Goal: Information Seeking & Learning: Check status

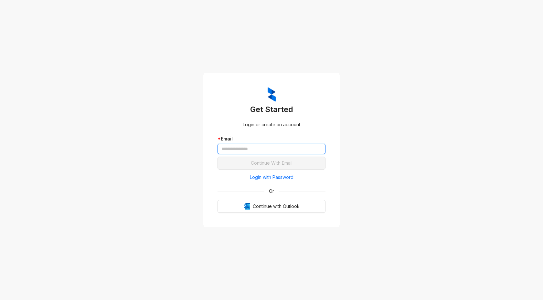
click at [254, 151] on input "text" at bounding box center [271, 149] width 108 height 10
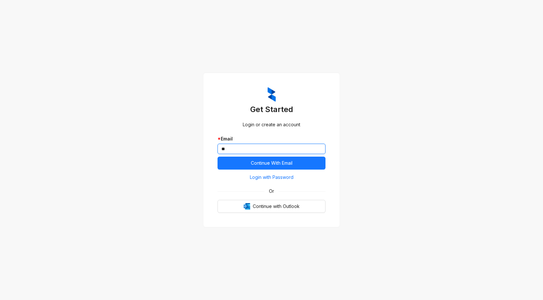
type input "*"
type input "**********"
click at [272, 176] on span "Login with Password" at bounding box center [272, 177] width 44 height 7
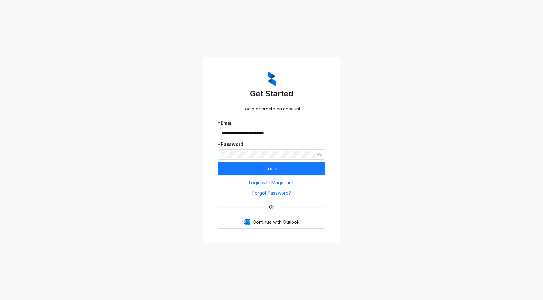
click at [405, 139] on div "**********" at bounding box center [271, 150] width 543 height 300
click at [277, 172] on button "Login" at bounding box center [271, 168] width 108 height 13
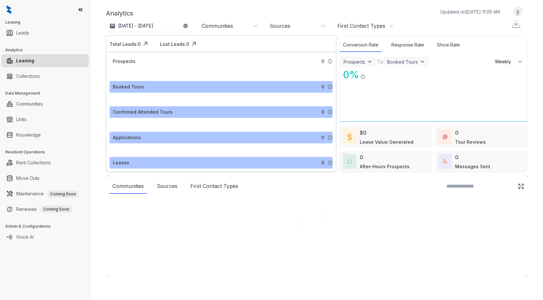
select select "******"
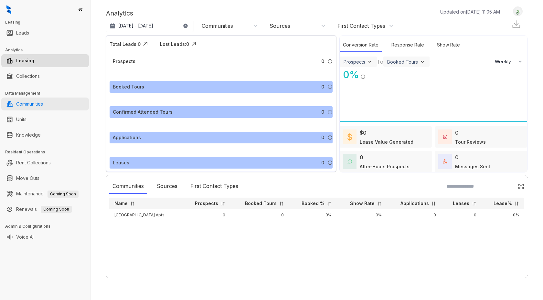
click at [34, 104] on link "Communities" at bounding box center [29, 104] width 27 height 13
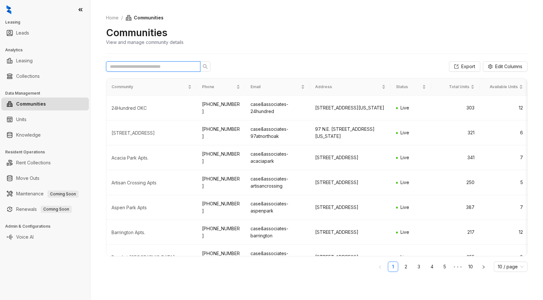
click at [177, 65] on input "text" at bounding box center [150, 66] width 81 height 7
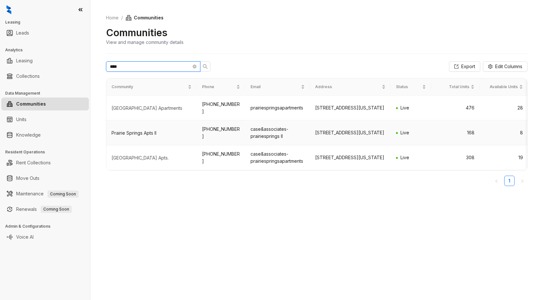
type input "****"
click at [134, 135] on div "Prairie Springs Apts II" at bounding box center [151, 133] width 80 height 6
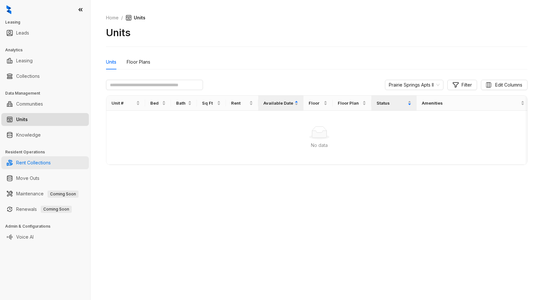
click at [46, 162] on link "Rent Collections" at bounding box center [33, 162] width 35 height 13
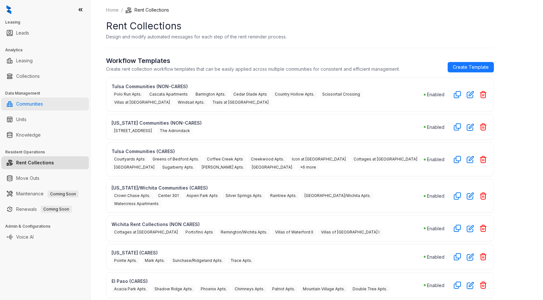
click at [38, 107] on link "Communities" at bounding box center [29, 104] width 27 height 13
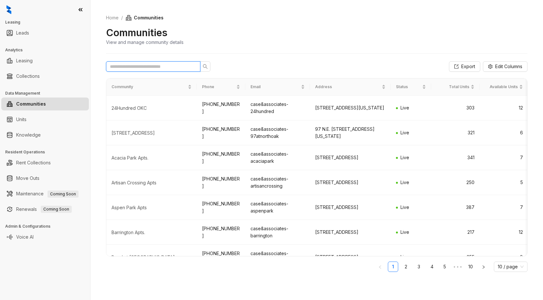
click at [156, 65] on input "text" at bounding box center [150, 66] width 81 height 7
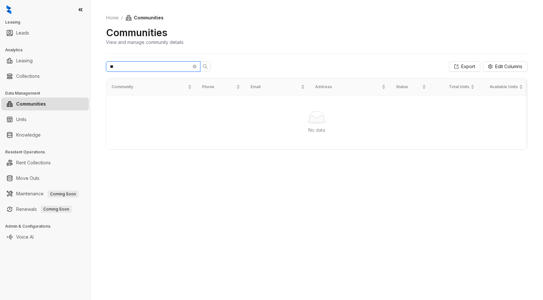
type input "*"
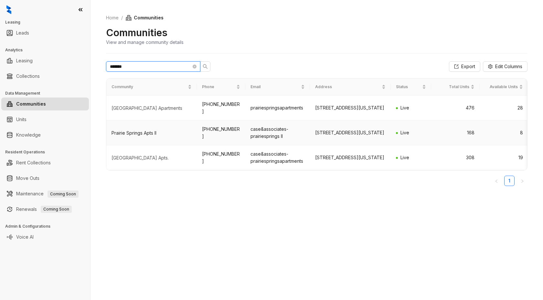
type input "*******"
click at [153, 132] on div "Prairie Springs Apts II" at bounding box center [151, 133] width 80 height 6
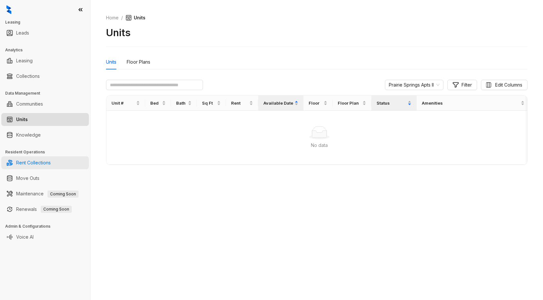
click at [23, 164] on link "Rent Collections" at bounding box center [33, 162] width 35 height 13
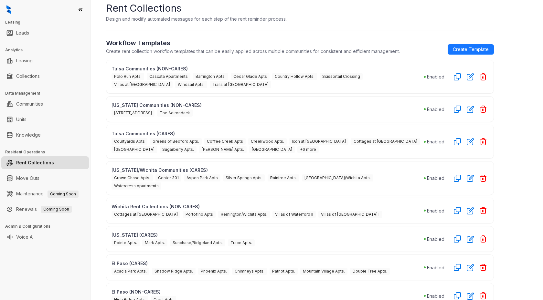
scroll to position [206, 0]
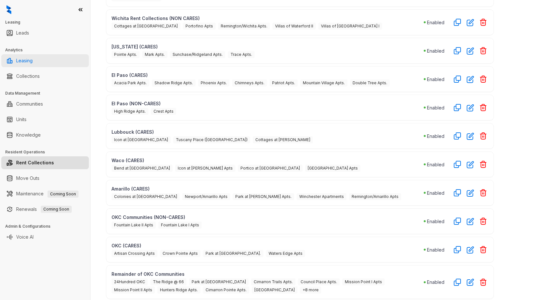
click at [33, 62] on link "Leasing" at bounding box center [24, 60] width 16 height 13
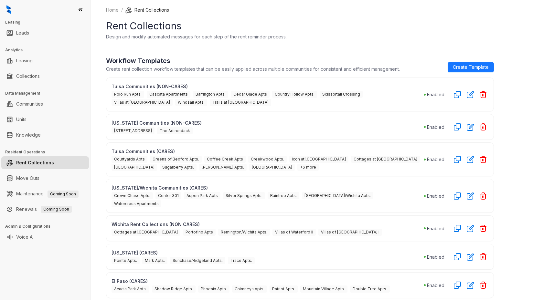
select select "******"
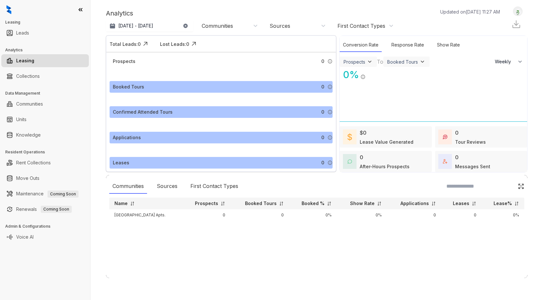
click at [218, 26] on div "Communities" at bounding box center [217, 25] width 31 height 7
click at [35, 105] on link "Communities" at bounding box center [29, 104] width 27 height 13
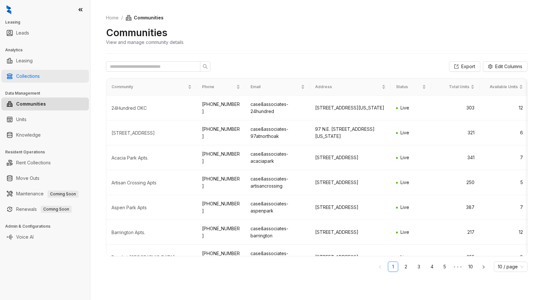
click at [35, 74] on link "Collections" at bounding box center [28, 76] width 24 height 13
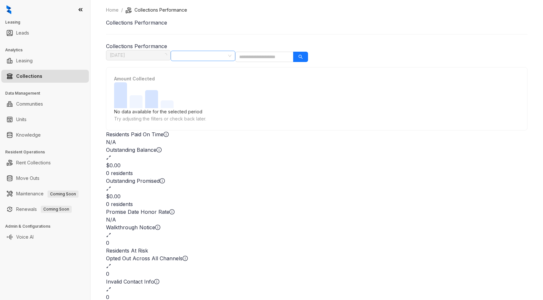
click at [227, 56] on div at bounding box center [199, 55] width 55 height 9
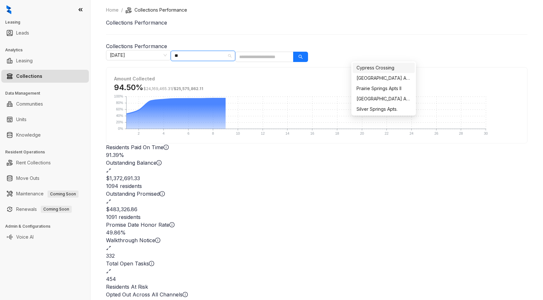
type input "***"
click at [385, 78] on div "Prairie Springs Apts II" at bounding box center [383, 78] width 54 height 7
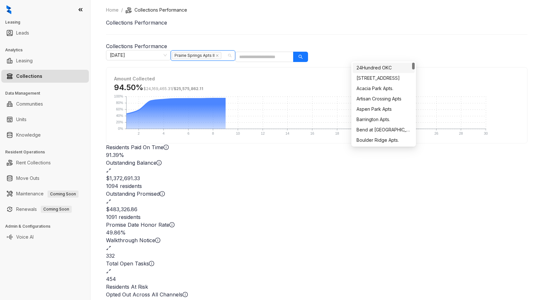
click at [477, 26] on h1 "Collections Performance" at bounding box center [316, 23] width 421 height 8
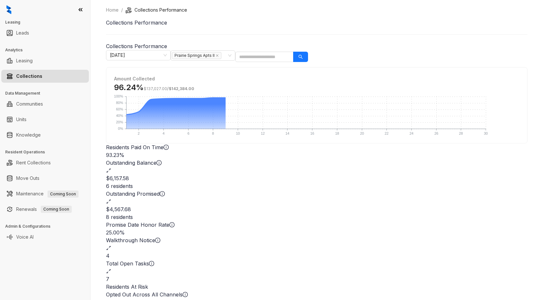
scroll to position [2, 0]
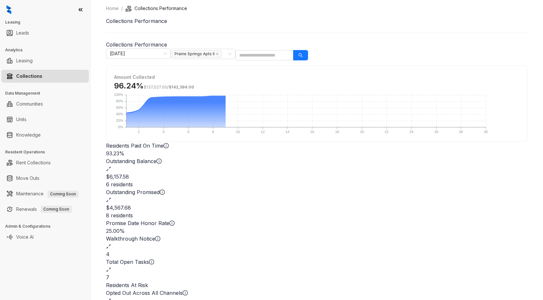
click at [282, 173] on div "$6,157.58" at bounding box center [316, 177] width 421 height 8
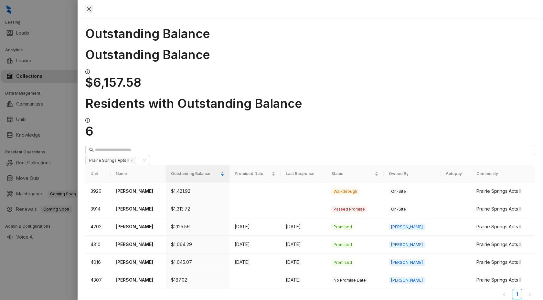
click at [91, 9] on icon "close" at bounding box center [89, 9] width 4 height 4
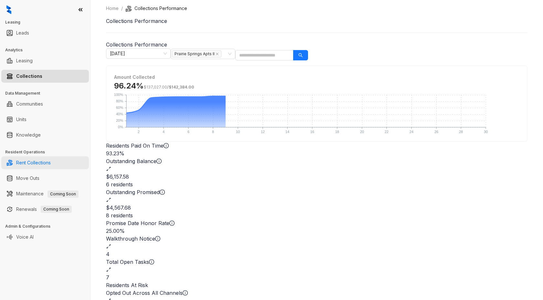
click at [51, 160] on link "Rent Collections" at bounding box center [33, 162] width 35 height 13
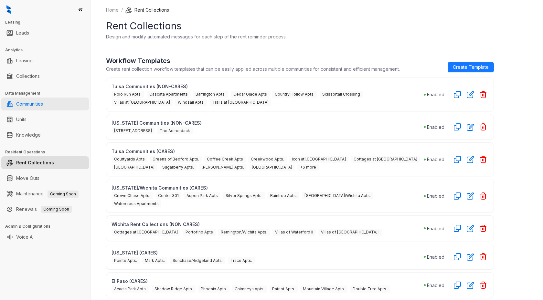
click at [35, 99] on link "Communities" at bounding box center [29, 104] width 27 height 13
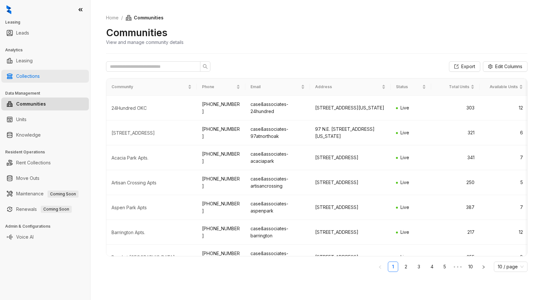
click at [30, 75] on link "Collections" at bounding box center [28, 76] width 24 height 13
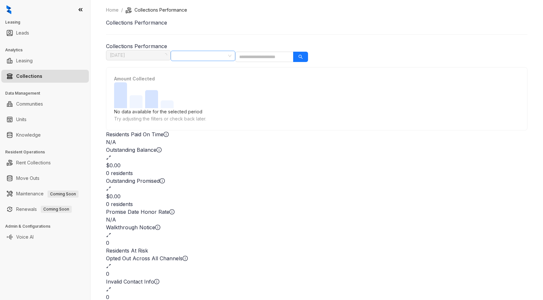
click at [227, 51] on div at bounding box center [199, 55] width 55 height 9
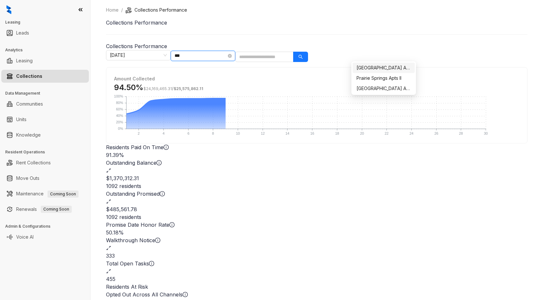
type input "****"
click at [376, 86] on div "[GEOGRAPHIC_DATA] Apts." at bounding box center [383, 88] width 54 height 7
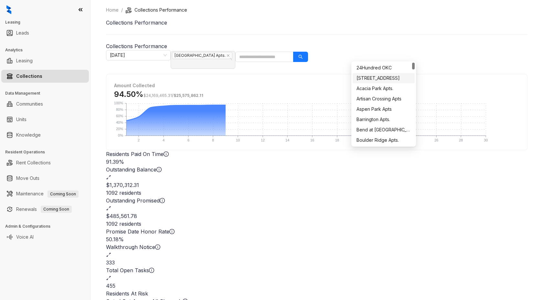
click at [439, 26] on h1 "Collections Performance" at bounding box center [316, 23] width 421 height 8
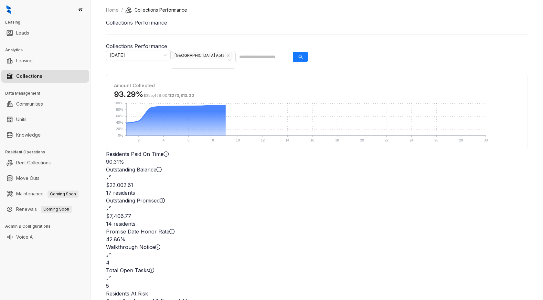
scroll to position [2, 0]
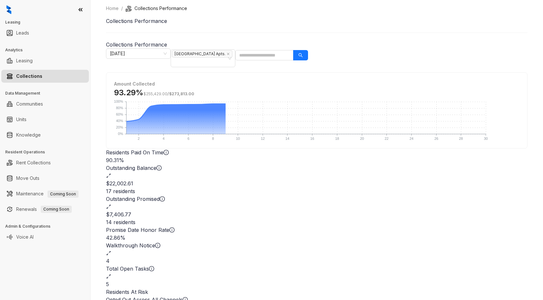
click at [269, 180] on h2 "$22,002.61" at bounding box center [316, 184] width 421 height 8
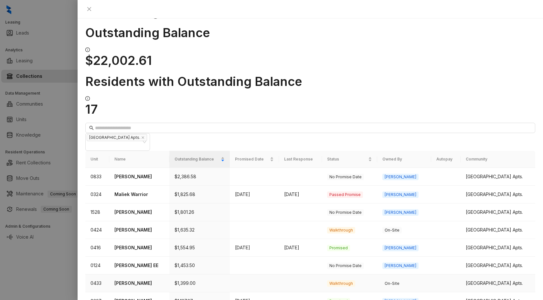
scroll to position [3, 0]
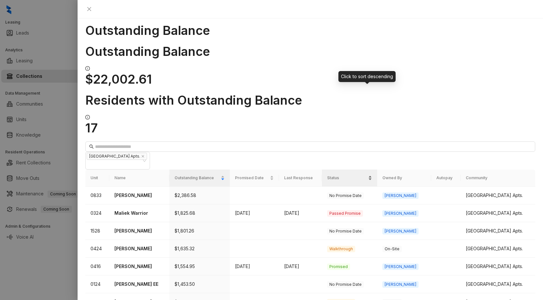
click at [357, 175] on span "Status" at bounding box center [346, 178] width 39 height 6
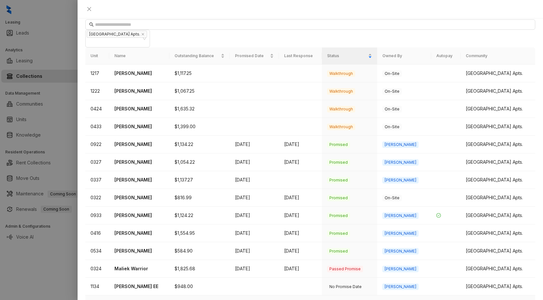
scroll to position [0, 0]
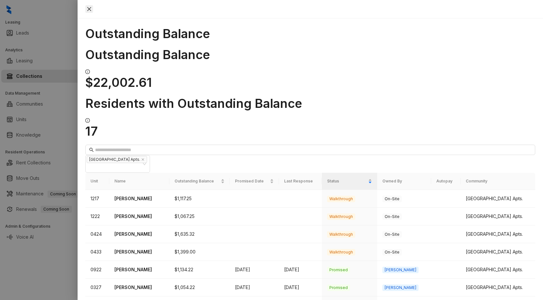
click at [92, 8] on icon "close" at bounding box center [89, 8] width 5 height 5
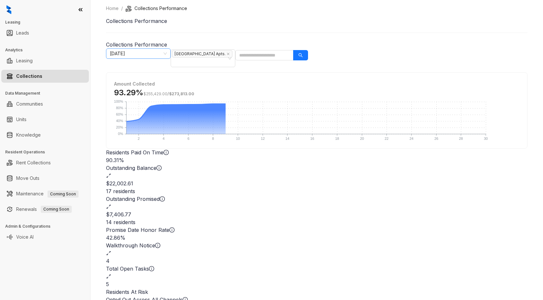
click at [167, 50] on span "[DATE]" at bounding box center [138, 54] width 57 height 10
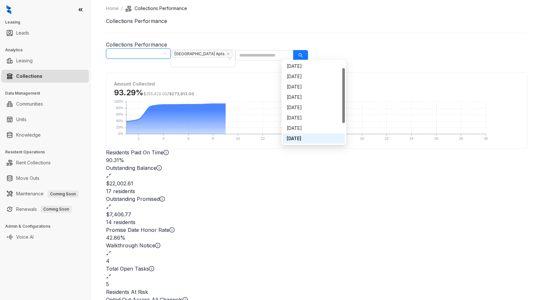
click at [215, 46] on div "Home / Collections Performance Collections Performance Collections Performance …" at bounding box center [316, 185] width 421 height 361
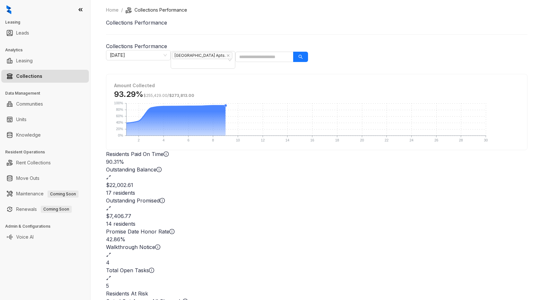
scroll to position [2, 0]
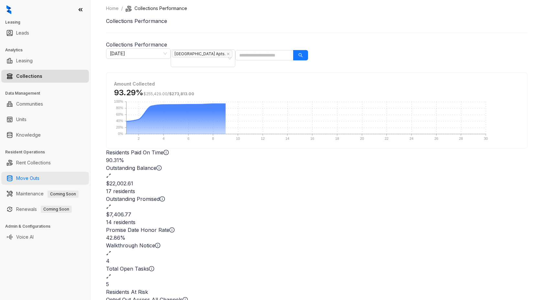
click at [33, 179] on link "Move Outs" at bounding box center [27, 178] width 23 height 13
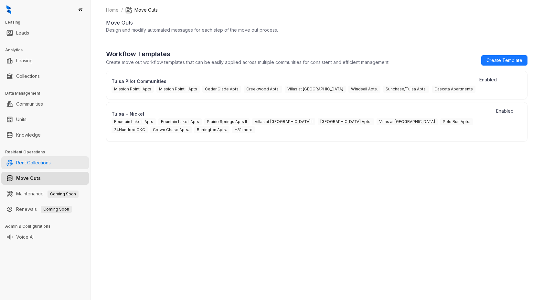
click at [30, 165] on link "Rent Collections" at bounding box center [33, 162] width 35 height 13
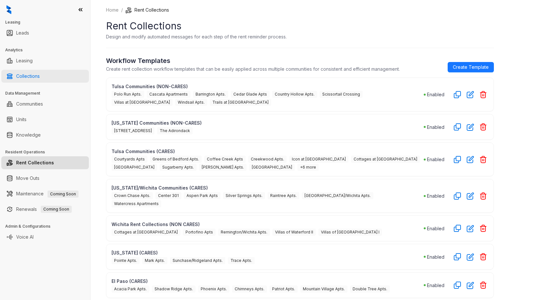
click at [40, 78] on link "Collections" at bounding box center [28, 76] width 24 height 13
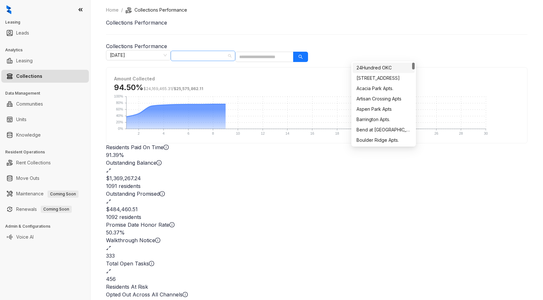
click at [227, 53] on div at bounding box center [199, 55] width 55 height 9
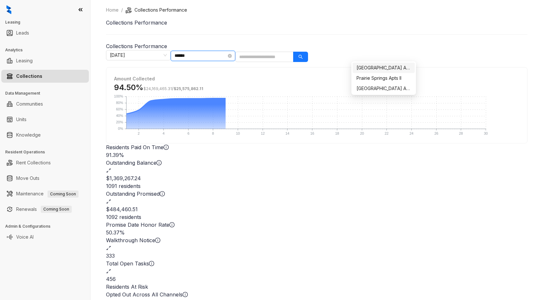
type input "*******"
click at [392, 76] on div "Prairie Springs Apts II" at bounding box center [383, 78] width 54 height 7
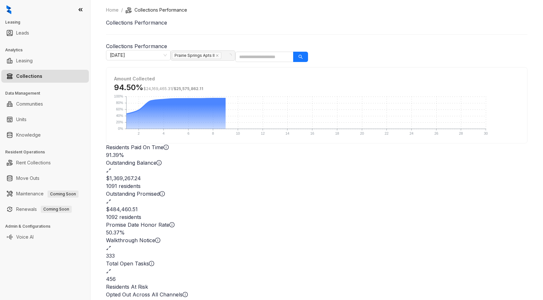
click at [273, 182] on div "1091 residents" at bounding box center [316, 186] width 421 height 8
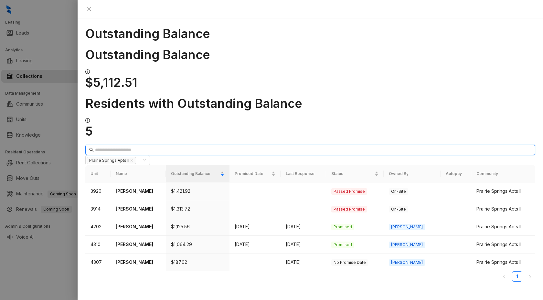
click at [142, 146] on input "text" at bounding box center [310, 149] width 431 height 7
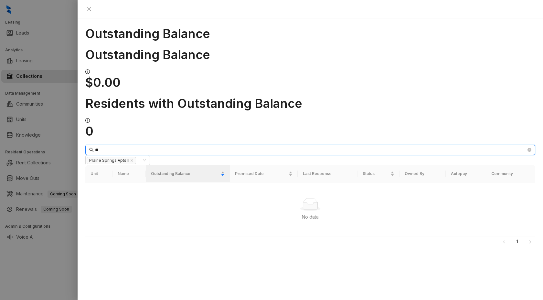
type input "*"
type input "****"
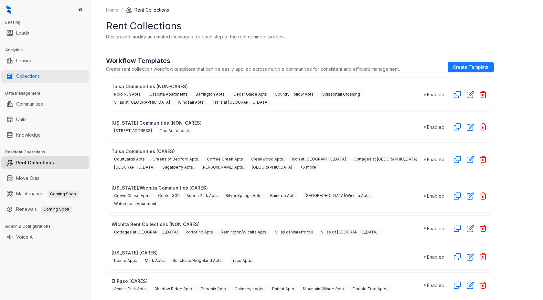
click at [29, 77] on link "Collections" at bounding box center [28, 76] width 24 height 13
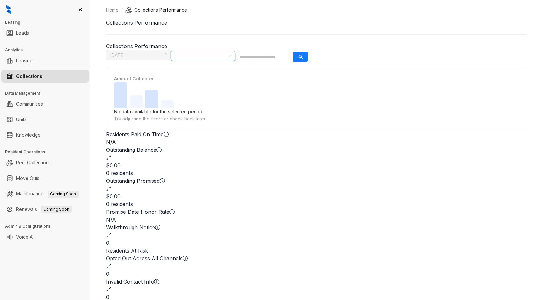
click at [227, 54] on div at bounding box center [199, 55] width 55 height 9
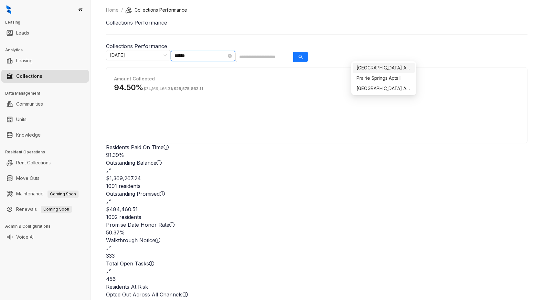
type input "*******"
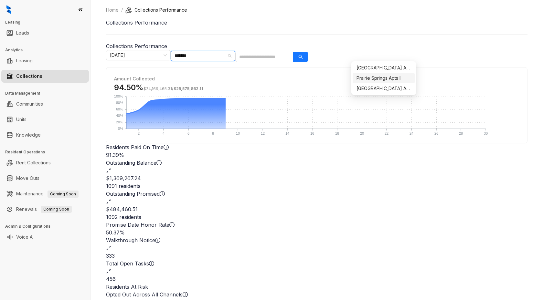
click at [388, 79] on div "Prairie Springs Apts II" at bounding box center [383, 78] width 54 height 7
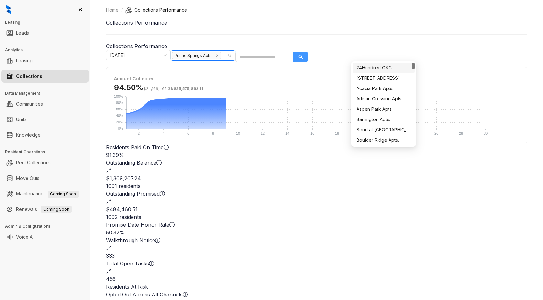
click at [308, 54] on button "button" at bounding box center [300, 57] width 15 height 10
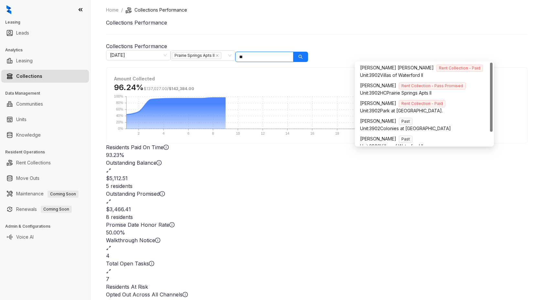
type input "*"
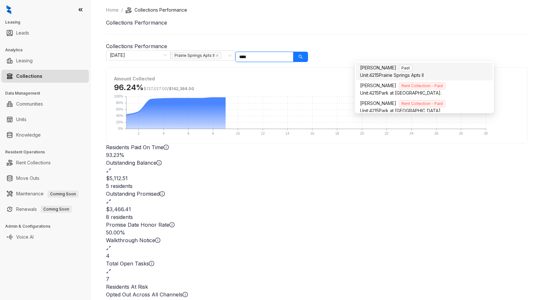
click at [394, 69] on div "[PERSON_NAME] Past" at bounding box center [424, 67] width 129 height 7
type input "****"
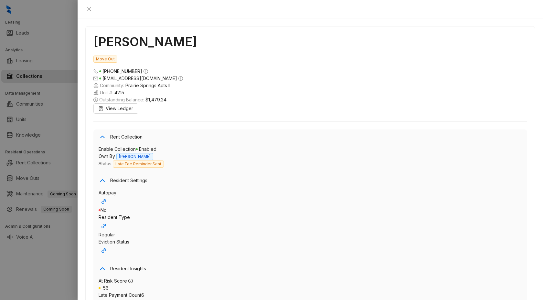
scroll to position [6, 0]
click at [92, 9] on icon "close" at bounding box center [89, 8] width 5 height 5
